Goal: Manage account settings

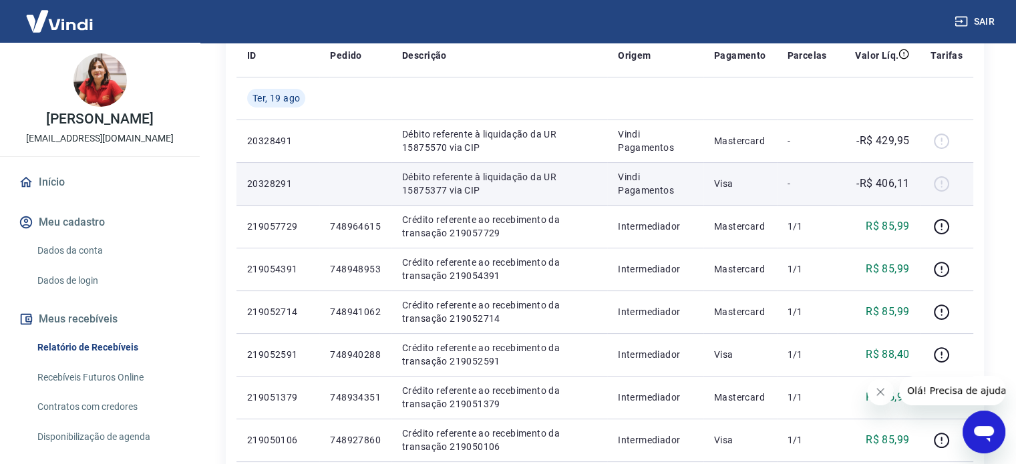
scroll to position [200, 0]
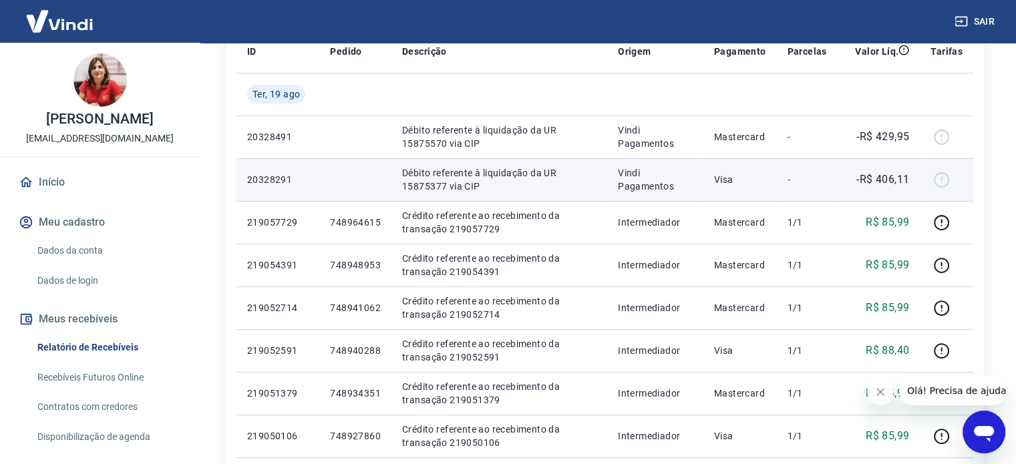
click at [529, 189] on p "Débito referente à liquidação da UR 15875377 via CIP" at bounding box center [499, 179] width 194 height 27
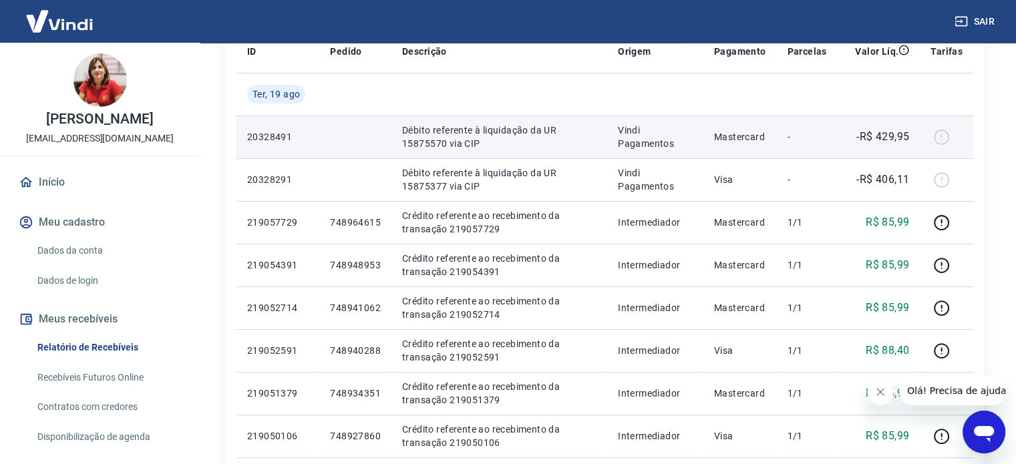
click at [938, 138] on div at bounding box center [946, 136] width 32 height 21
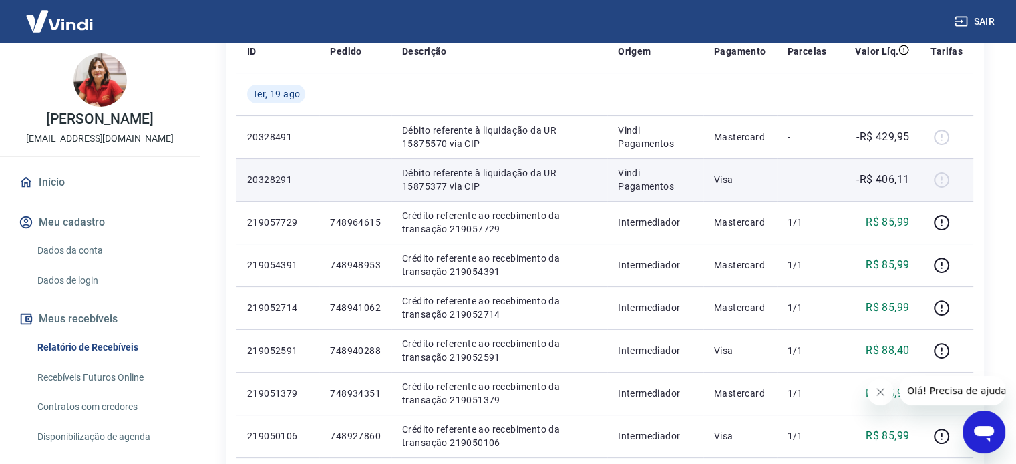
click at [943, 188] on div at bounding box center [946, 179] width 32 height 21
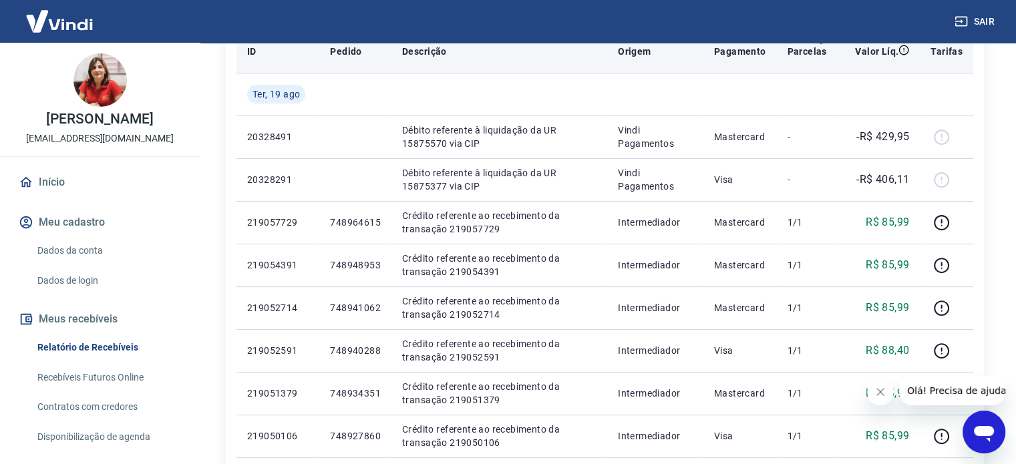
click at [909, 48] on icon at bounding box center [903, 50] width 11 height 11
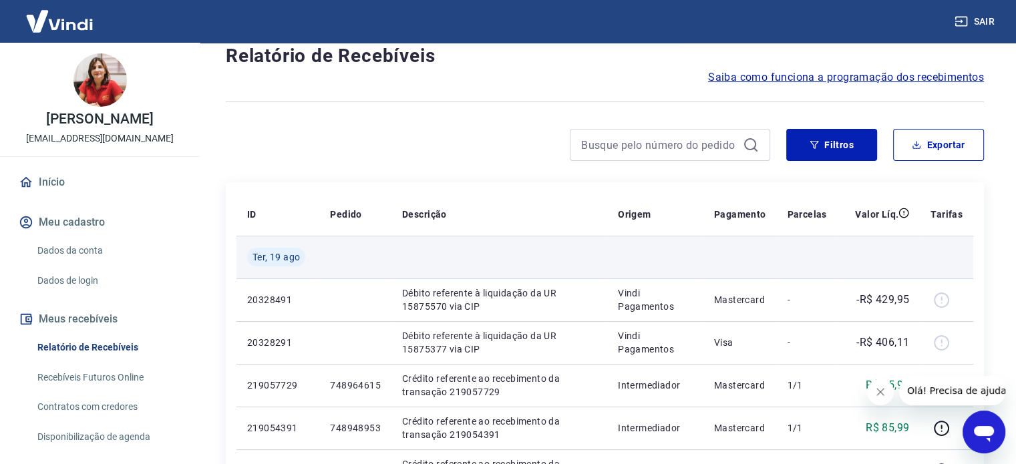
scroll to position [0, 0]
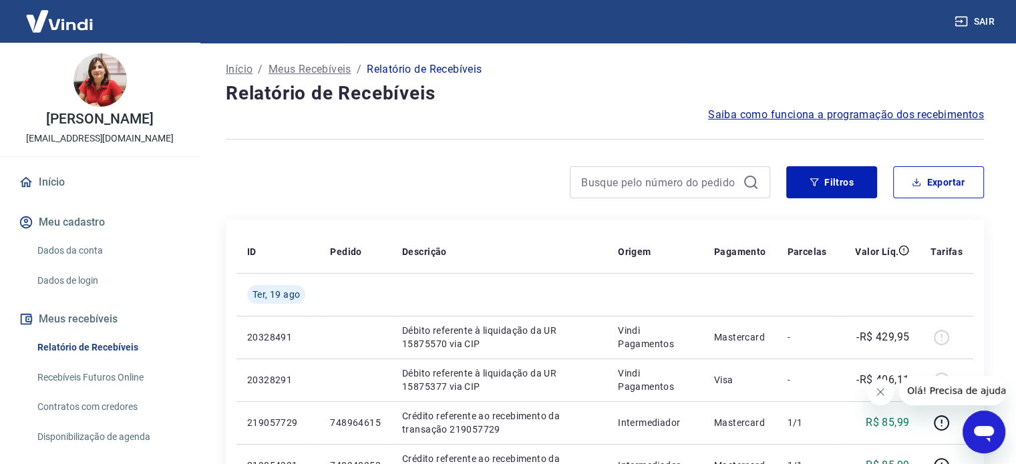
click at [248, 69] on p "Início" at bounding box center [239, 69] width 27 height 16
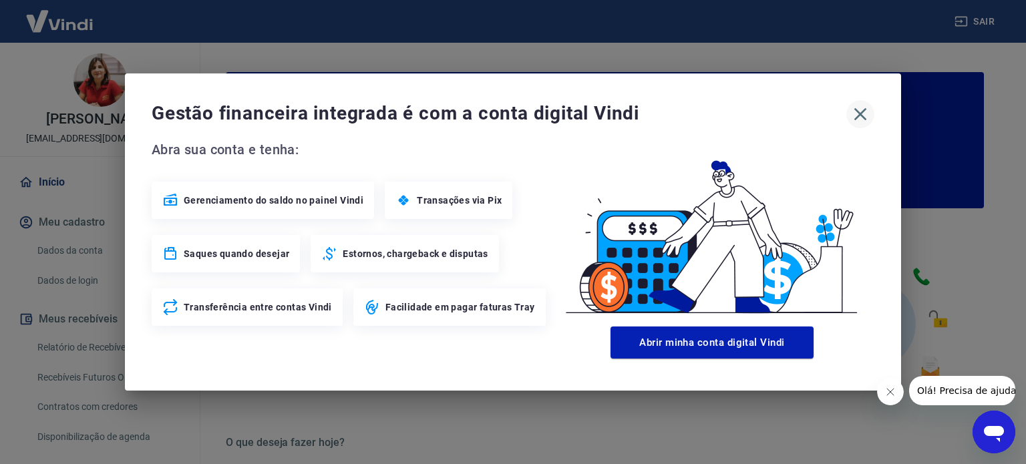
click at [853, 117] on icon "button" at bounding box center [859, 114] width 21 height 21
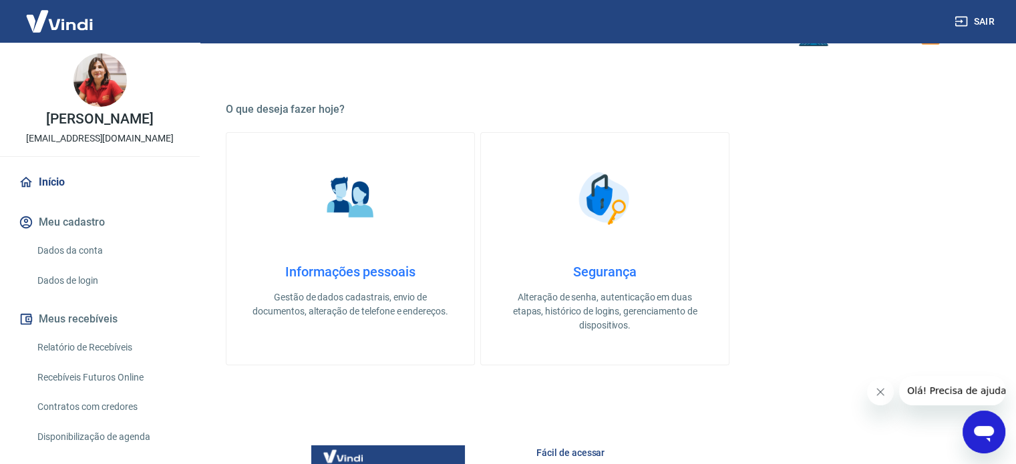
scroll to position [334, 0]
click at [374, 284] on div "Informações pessoais Gestão de dados cadastrais, envio de documentos, alteração…" at bounding box center [350, 290] width 205 height 55
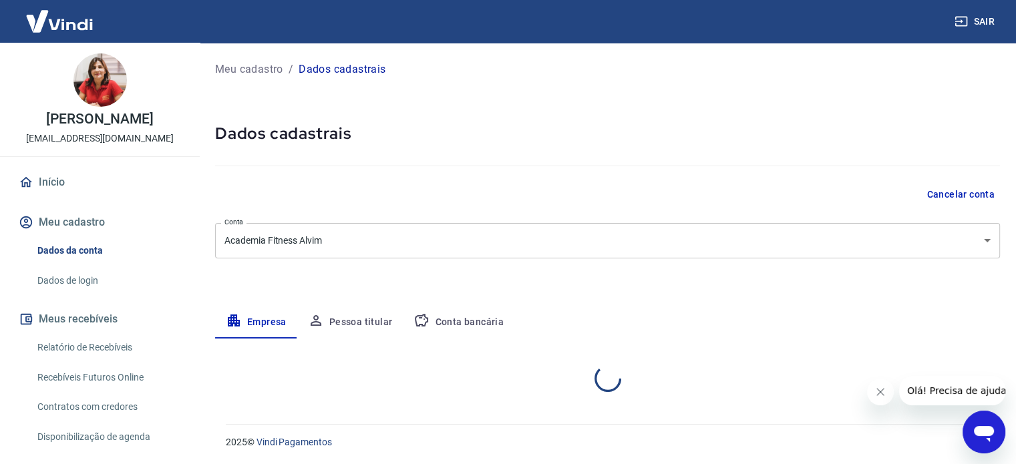
select select "MG"
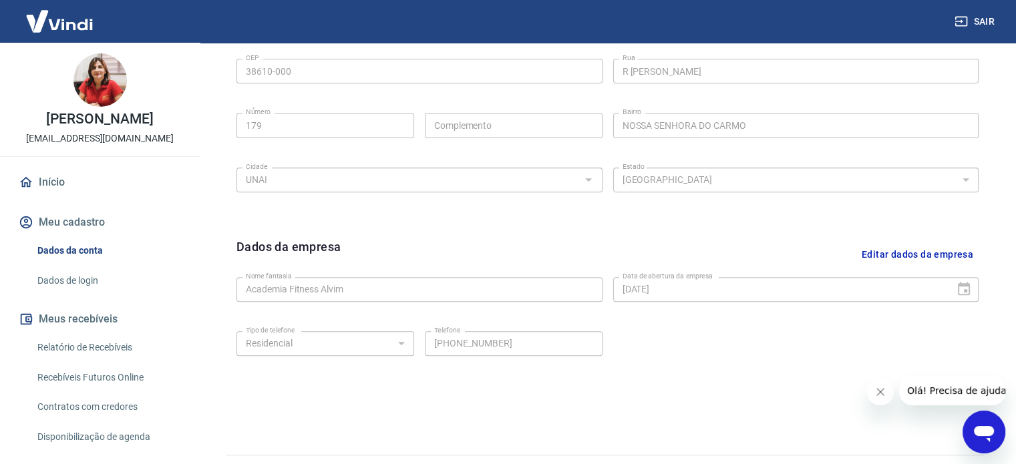
scroll to position [467, 0]
click at [77, 176] on link "Início" at bounding box center [100, 182] width 168 height 29
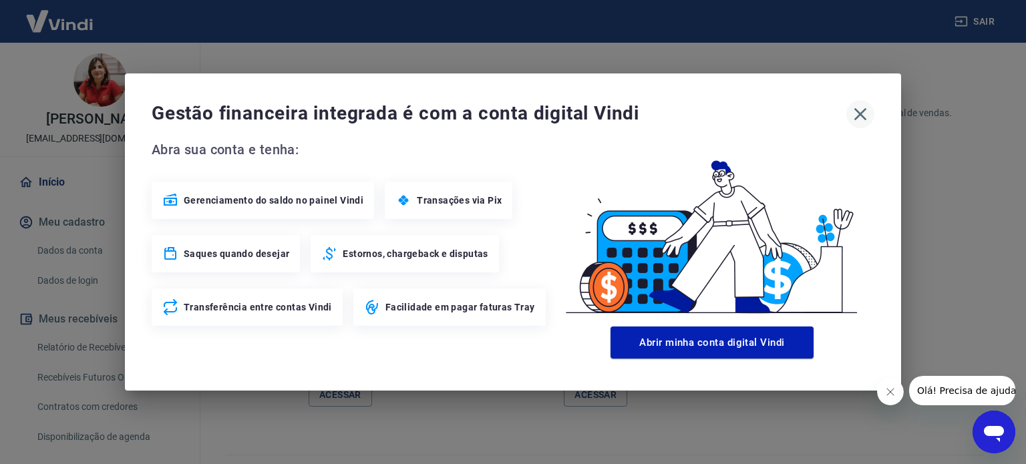
click at [871, 118] on button "button" at bounding box center [860, 114] width 28 height 28
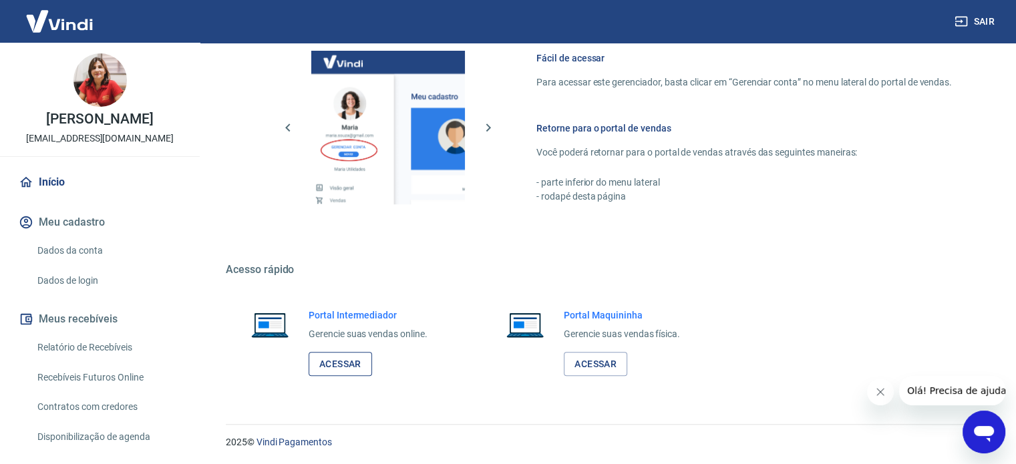
scroll to position [729, 0]
click at [353, 365] on link "Acessar" at bounding box center [340, 363] width 63 height 25
